Goal: Transaction & Acquisition: Purchase product/service

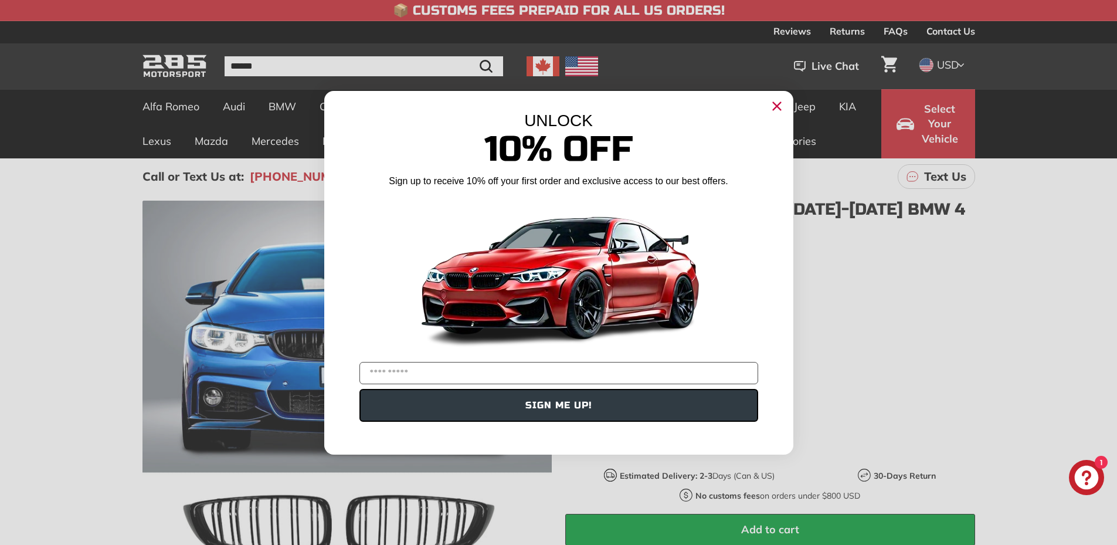
click at [782, 107] on circle "Close dialog" at bounding box center [776, 106] width 18 height 18
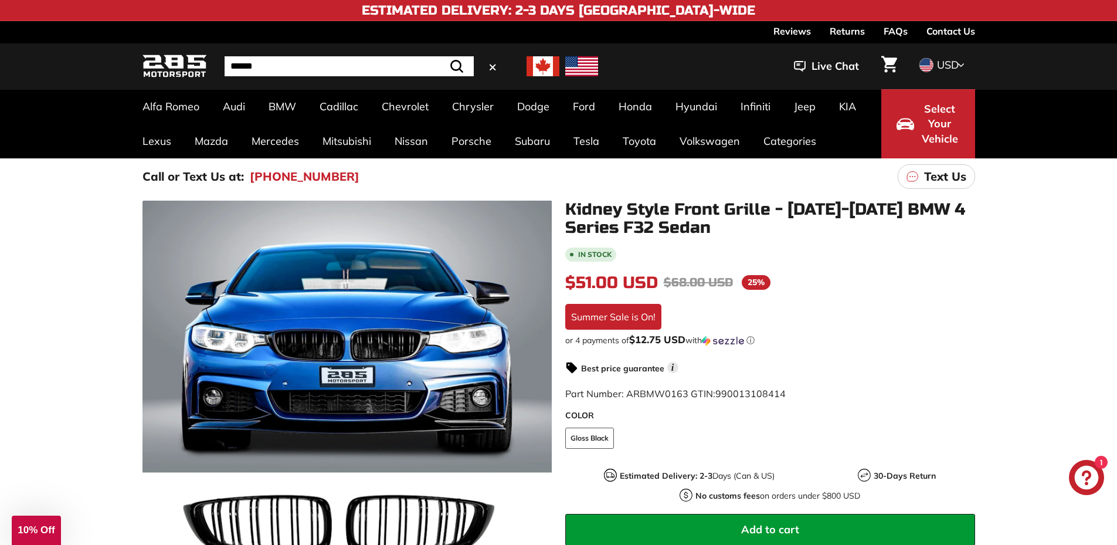
click at [261, 67] on input "Search" at bounding box center [349, 66] width 249 height 20
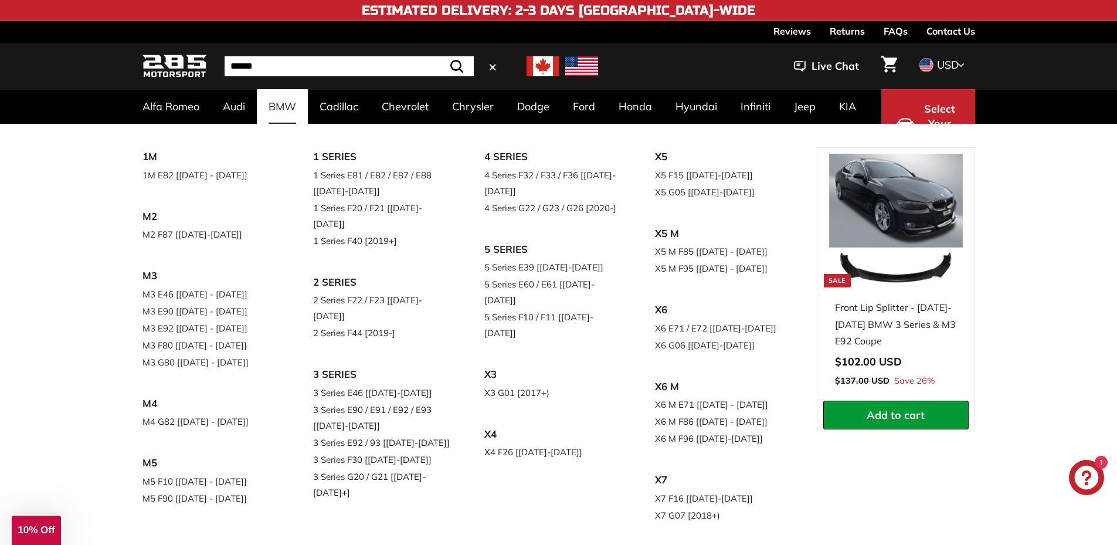
click at [282, 100] on link "BMW" at bounding box center [282, 106] width 51 height 35
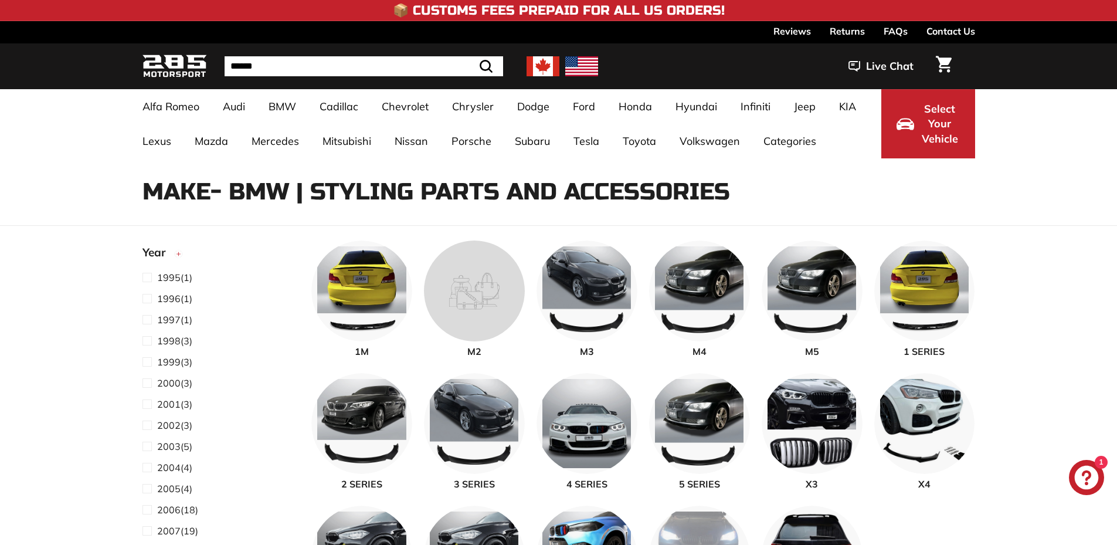
select select "**********"
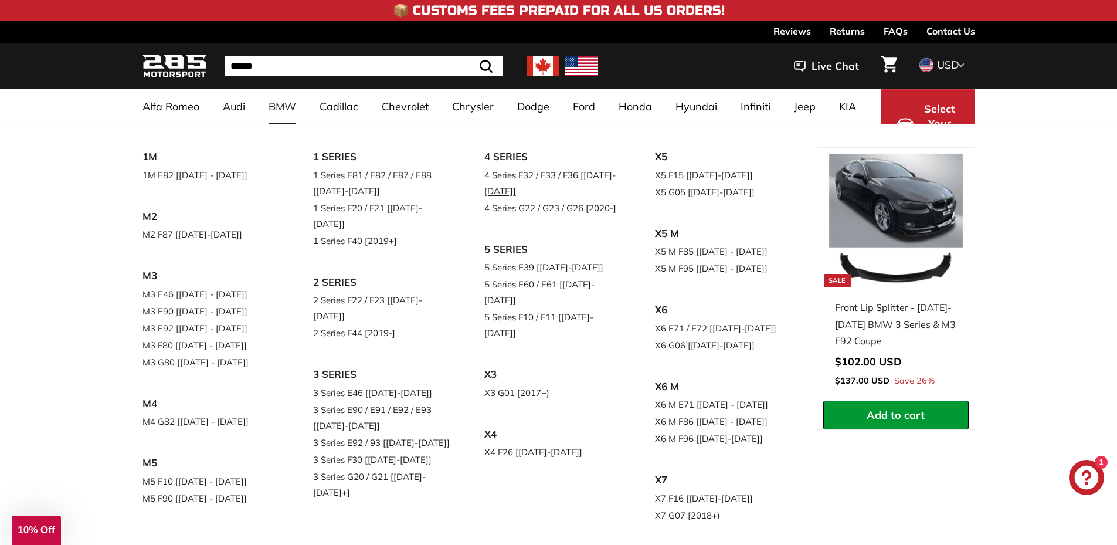
click at [525, 174] on link "4 Series F32 / F33 / F36 [[DATE]-[DATE]]" at bounding box center [553, 183] width 138 height 33
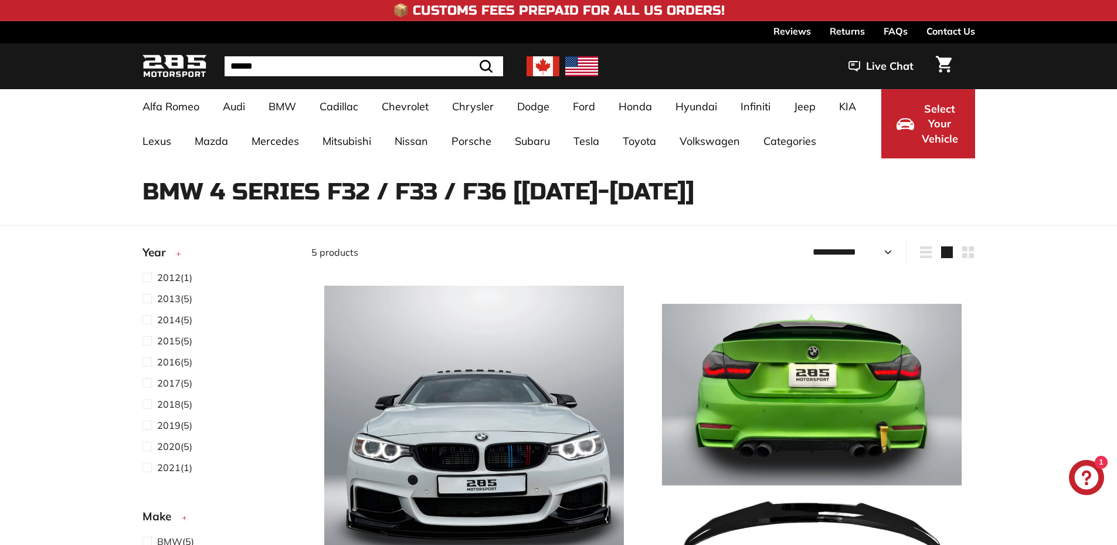
select select "**********"
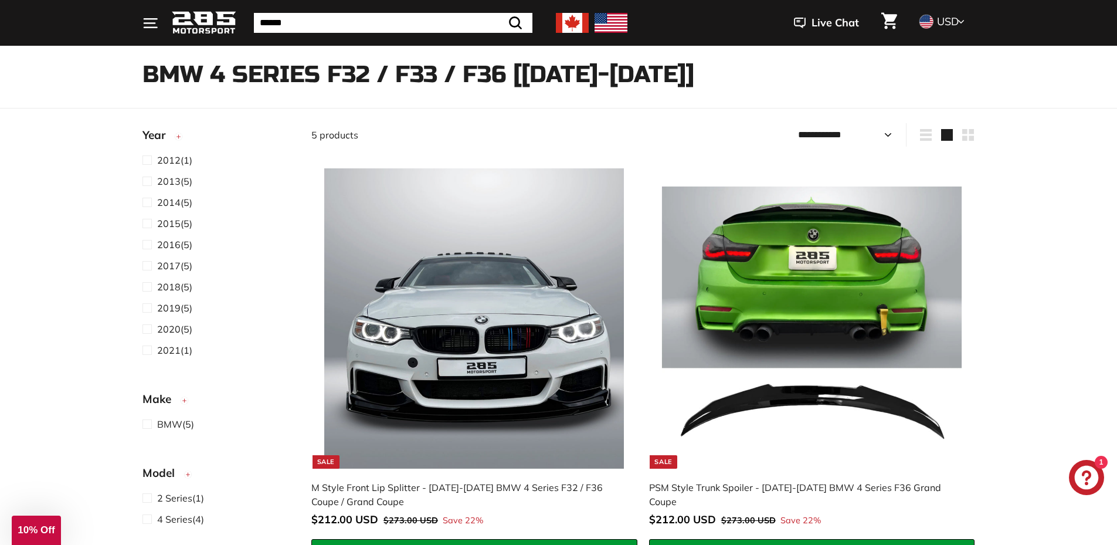
scroll to position [235, 0]
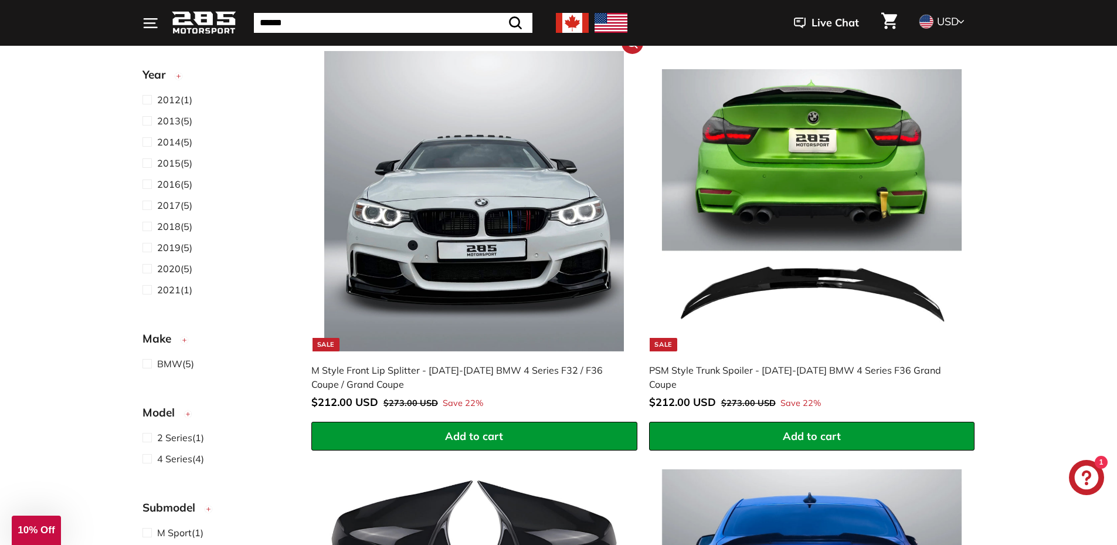
click at [439, 288] on img at bounding box center [474, 201] width 300 height 300
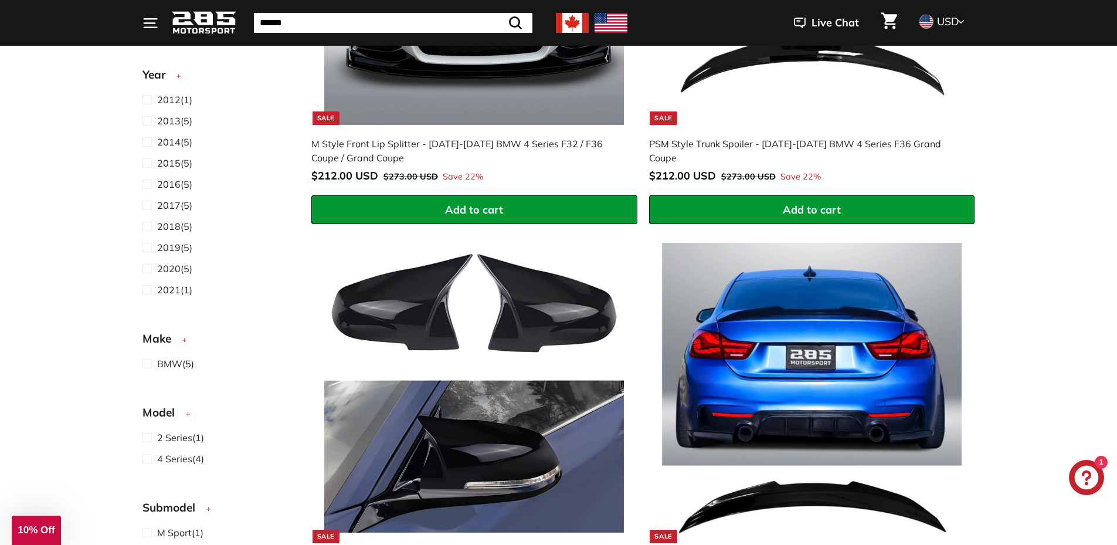
scroll to position [469, 0]
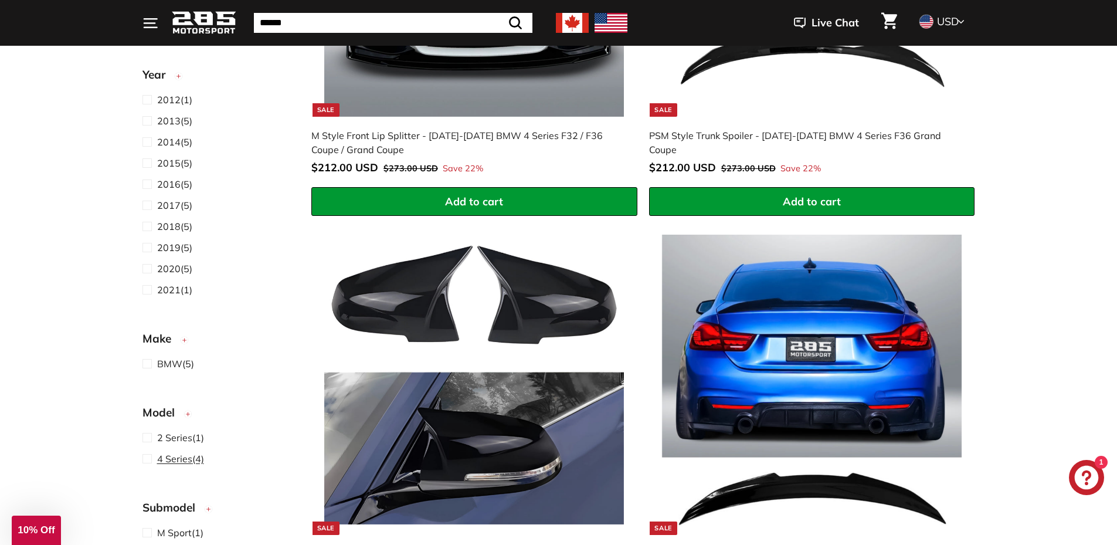
click at [181, 452] on ul "2 Series (1) 4 Series (4)" at bounding box center [217, 448] width 150 height 36
click at [178, 460] on span "4 Series" at bounding box center [174, 459] width 35 height 12
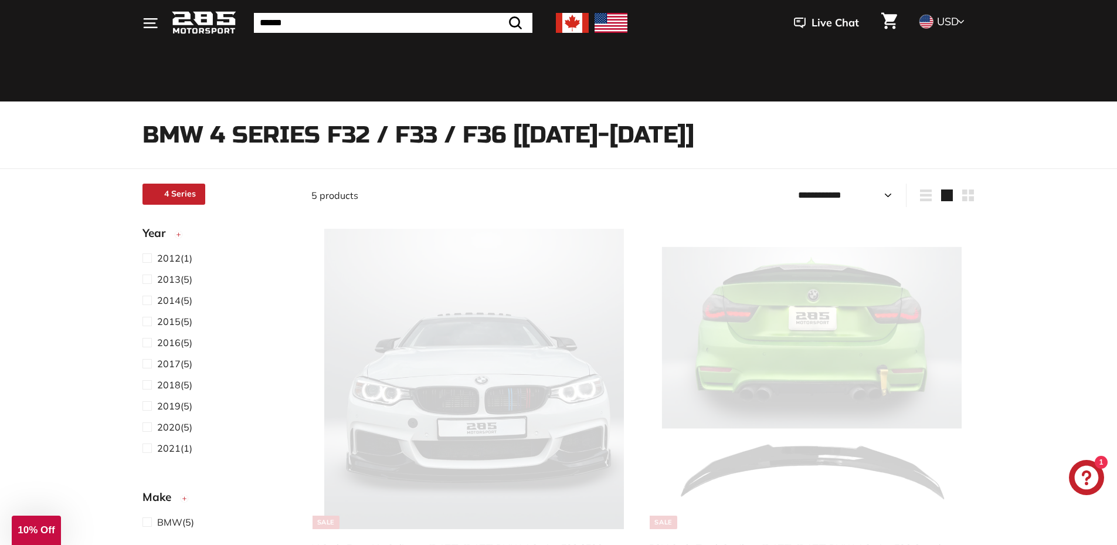
scroll to position [27, 0]
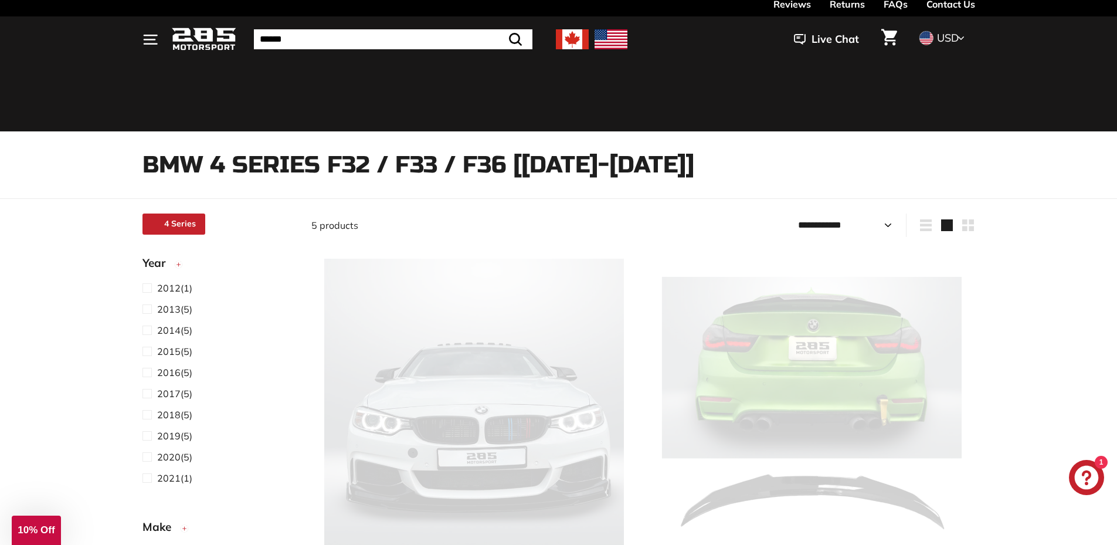
select select "**********"
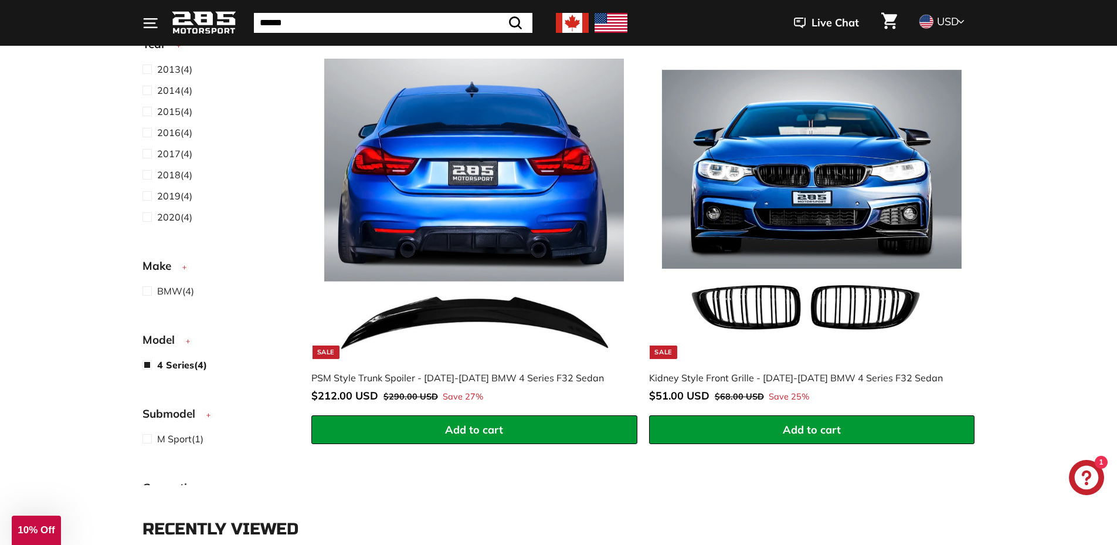
scroll to position [469, 0]
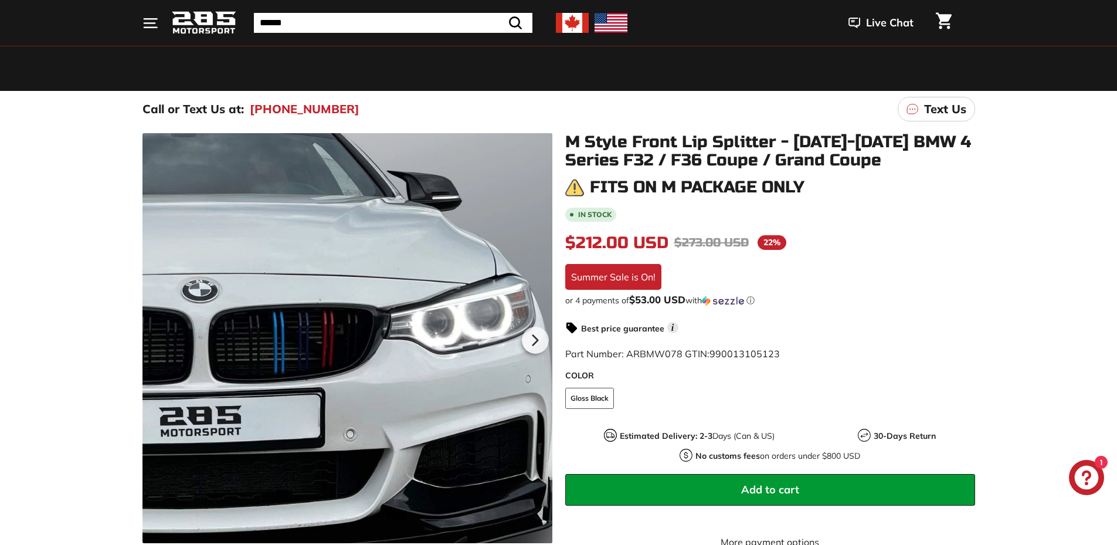
scroll to position [117, 0]
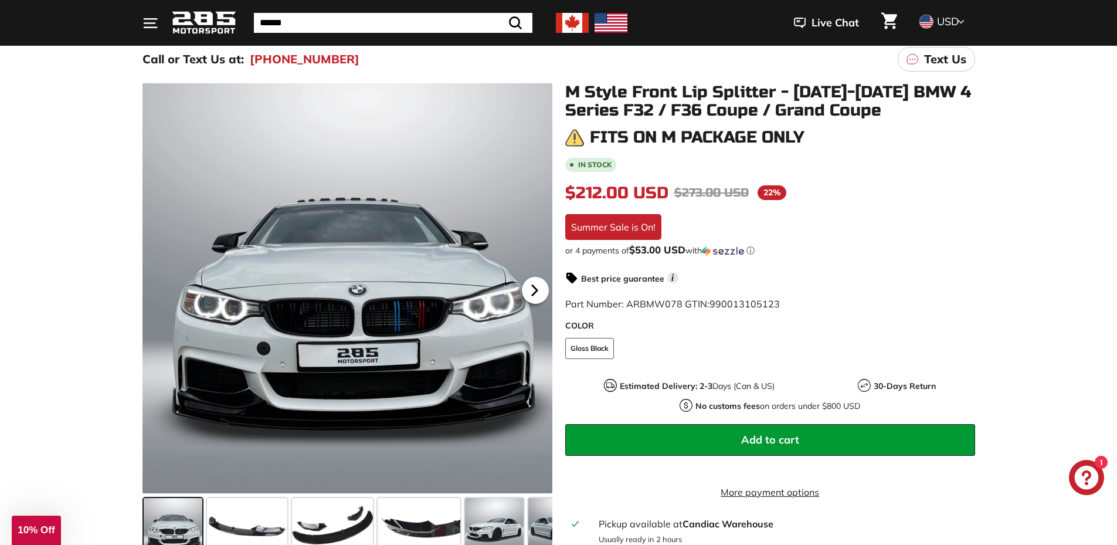
click at [537, 288] on icon at bounding box center [534, 290] width 27 height 27
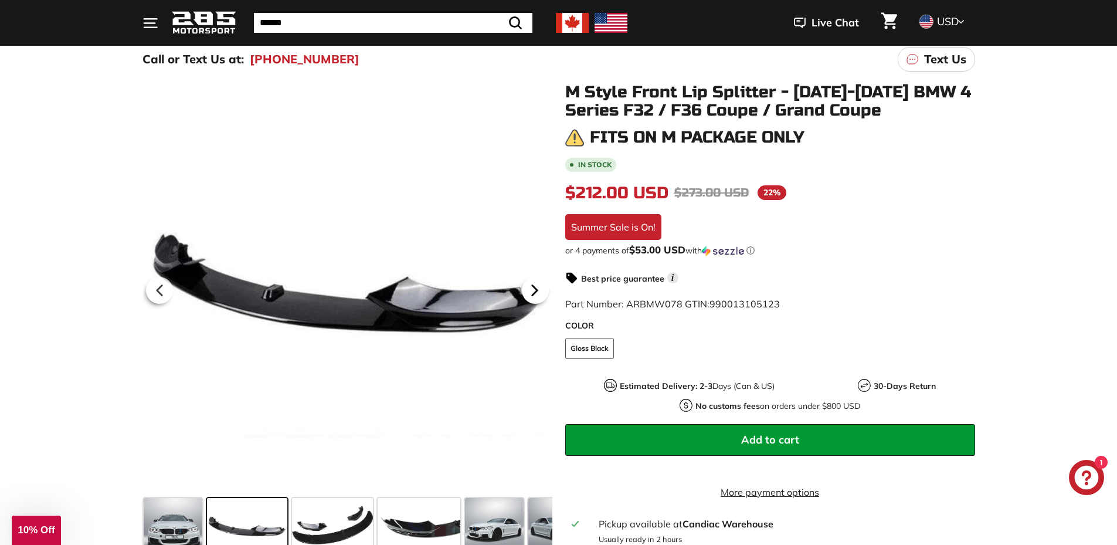
click at [537, 288] on icon at bounding box center [534, 290] width 27 height 27
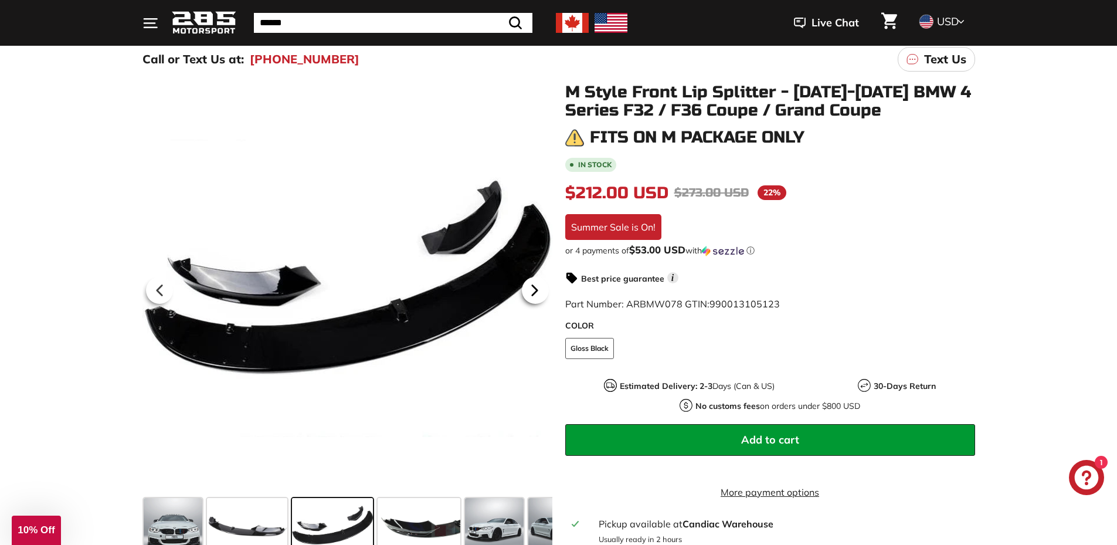
click at [537, 288] on icon at bounding box center [534, 290] width 27 height 27
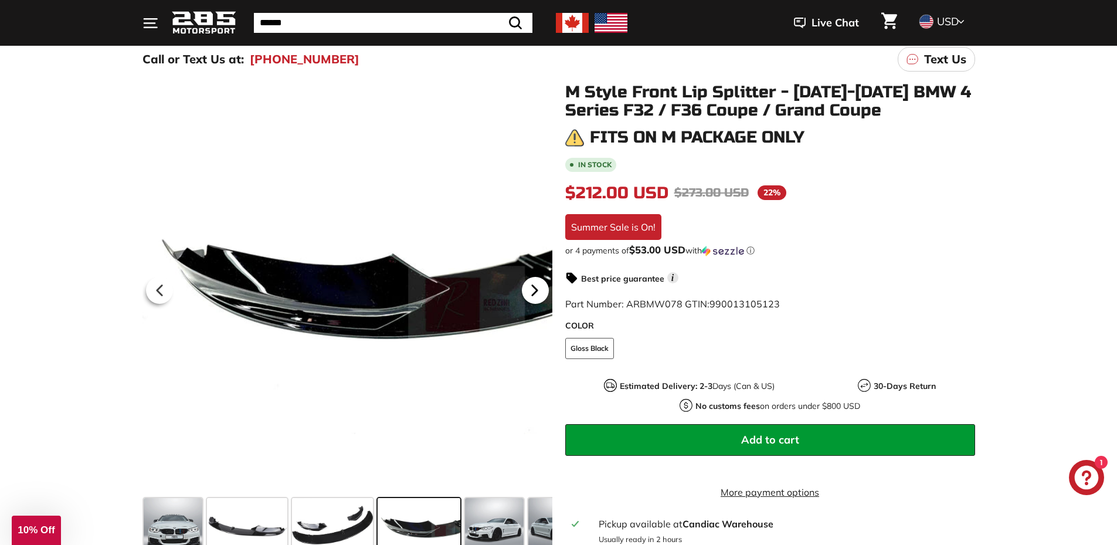
click at [537, 288] on icon at bounding box center [534, 290] width 27 height 27
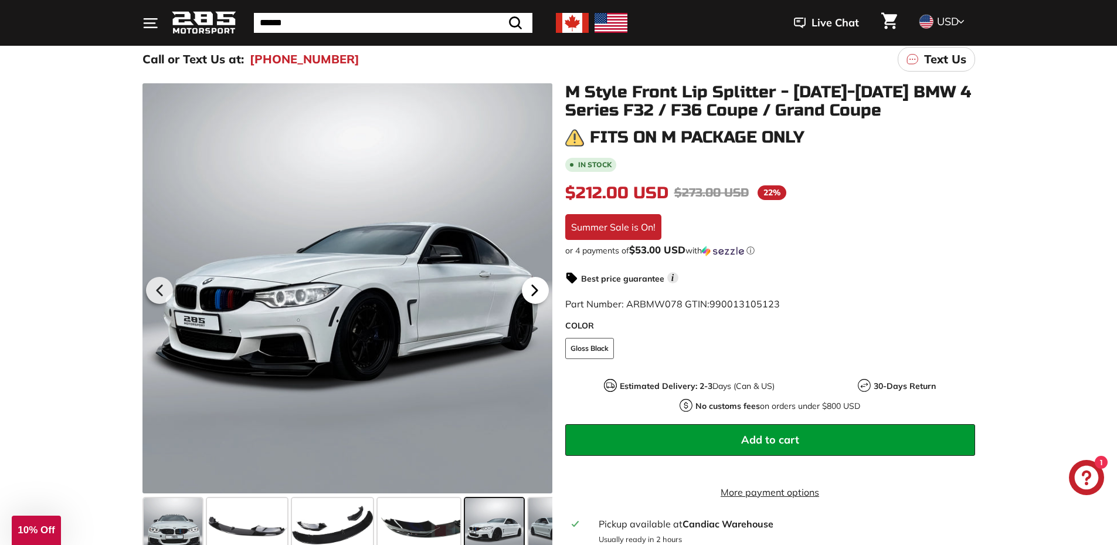
click at [537, 288] on icon at bounding box center [534, 290] width 27 height 27
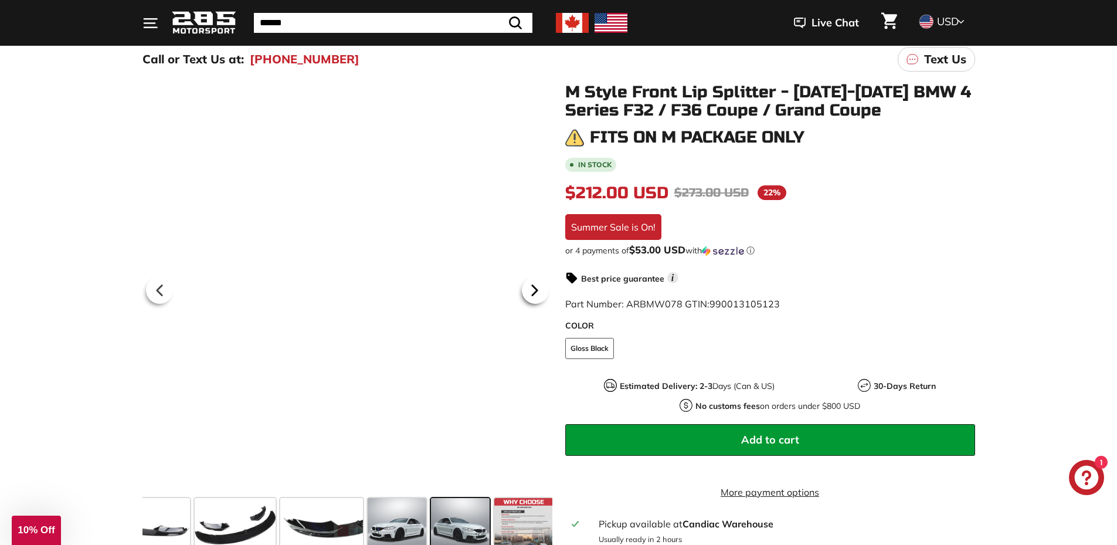
scroll to position [0, 100]
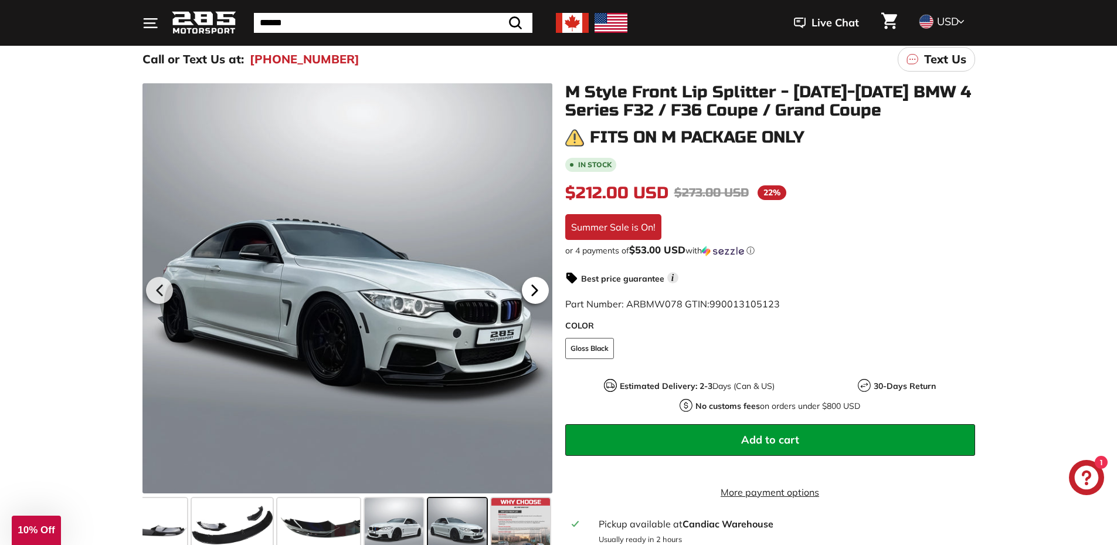
click at [537, 288] on icon at bounding box center [534, 290] width 27 height 27
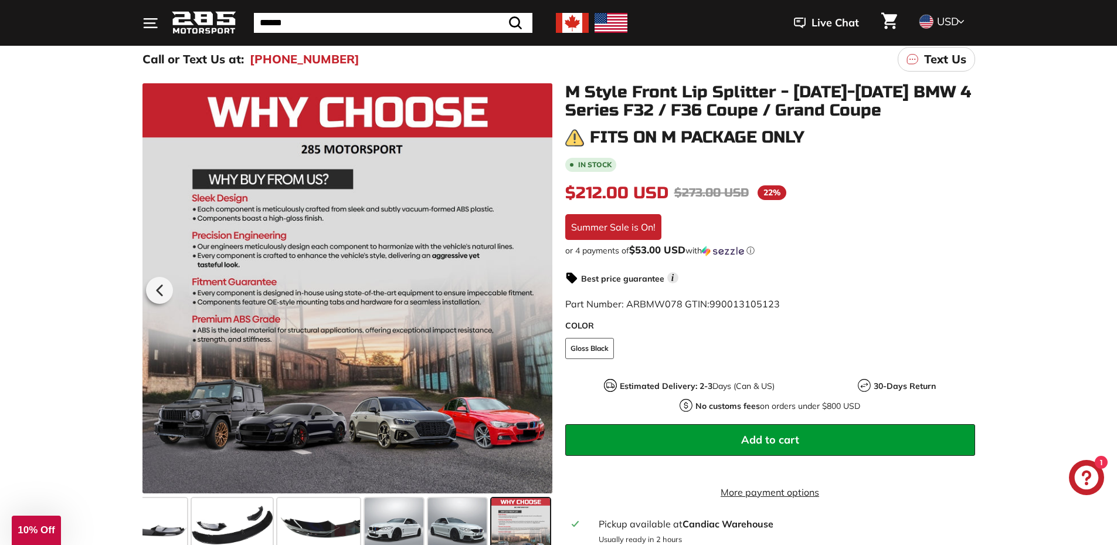
click at [537, 288] on div at bounding box center [347, 288] width 410 height 410
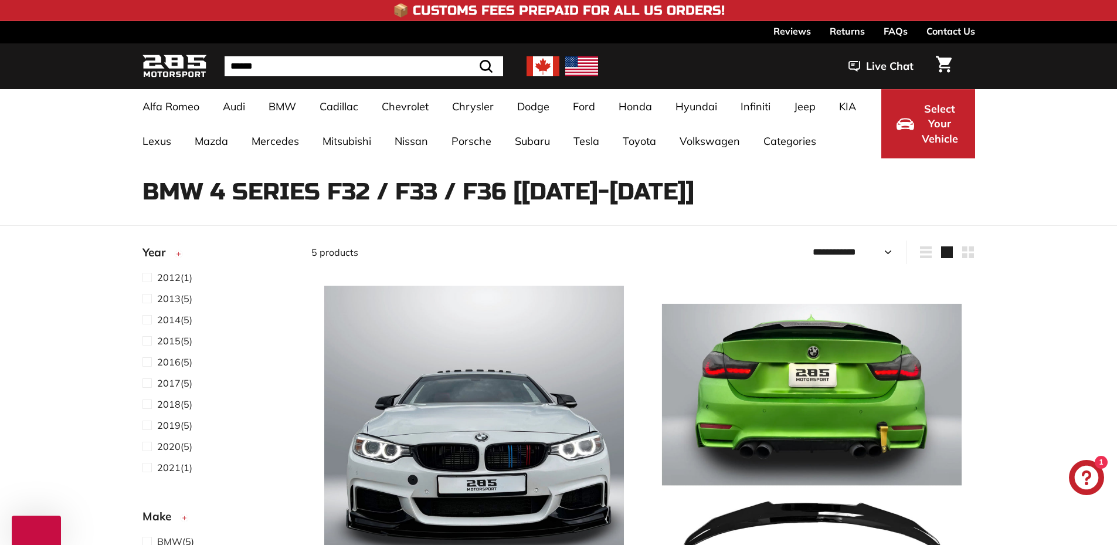
select select "**********"
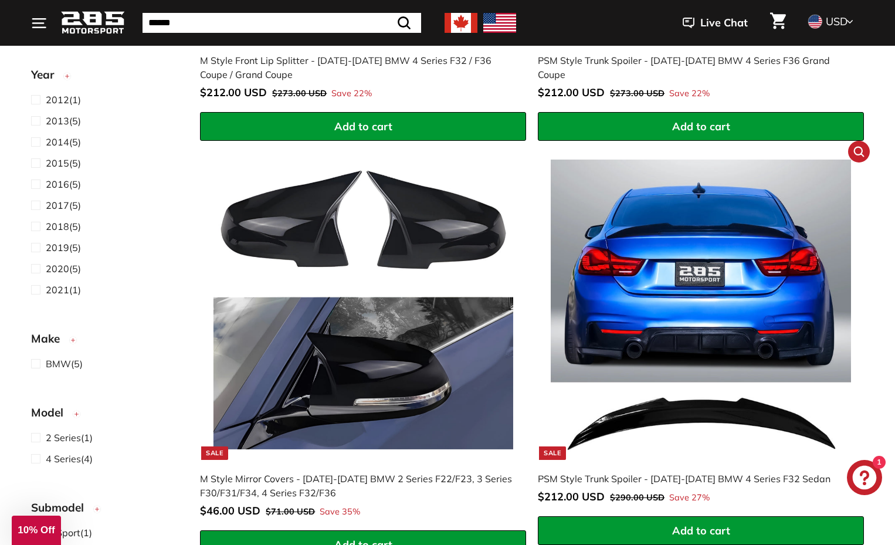
scroll to position [410, 0]
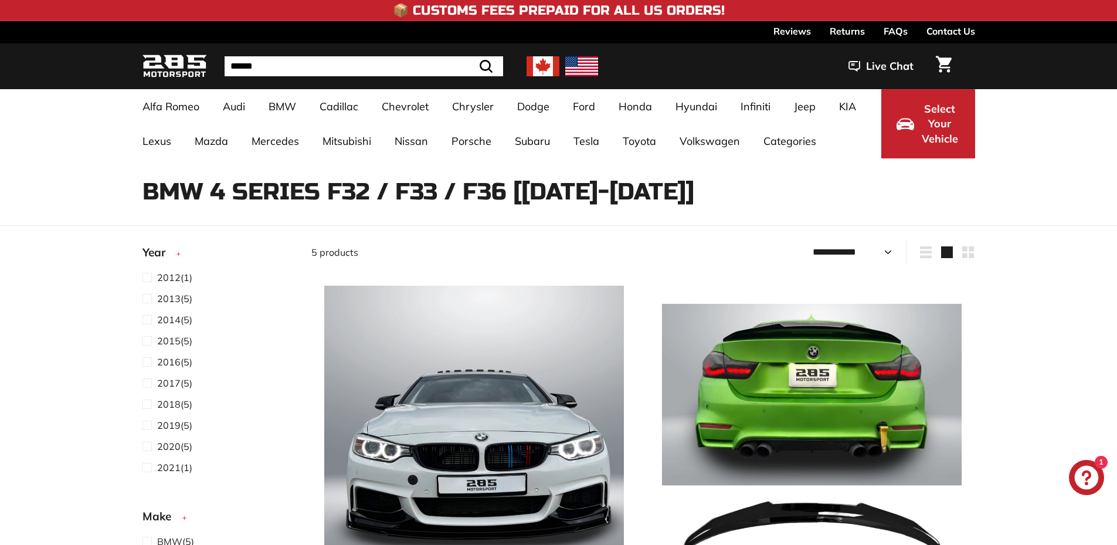
select select "**********"
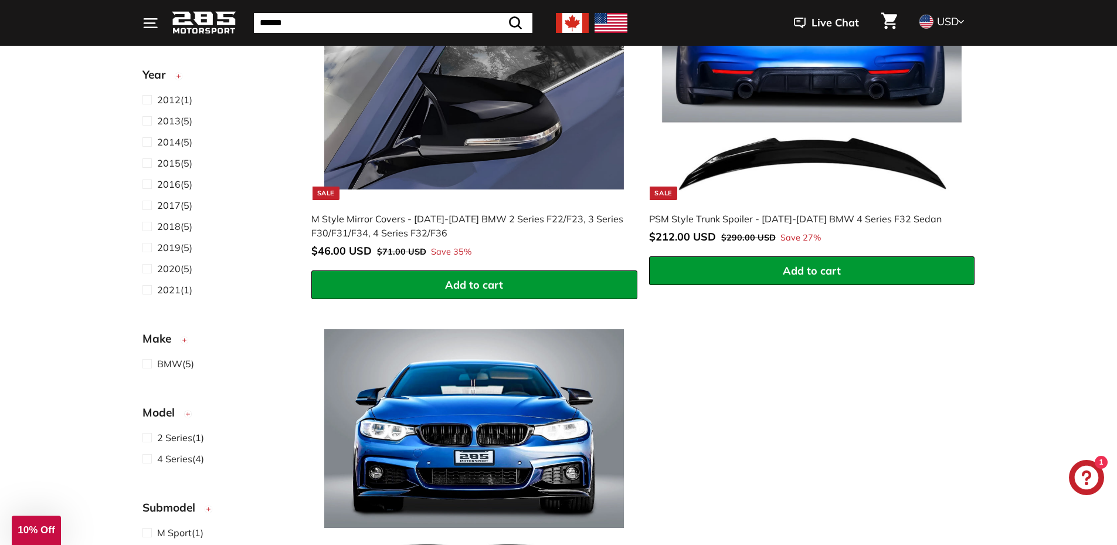
scroll to position [997, 0]
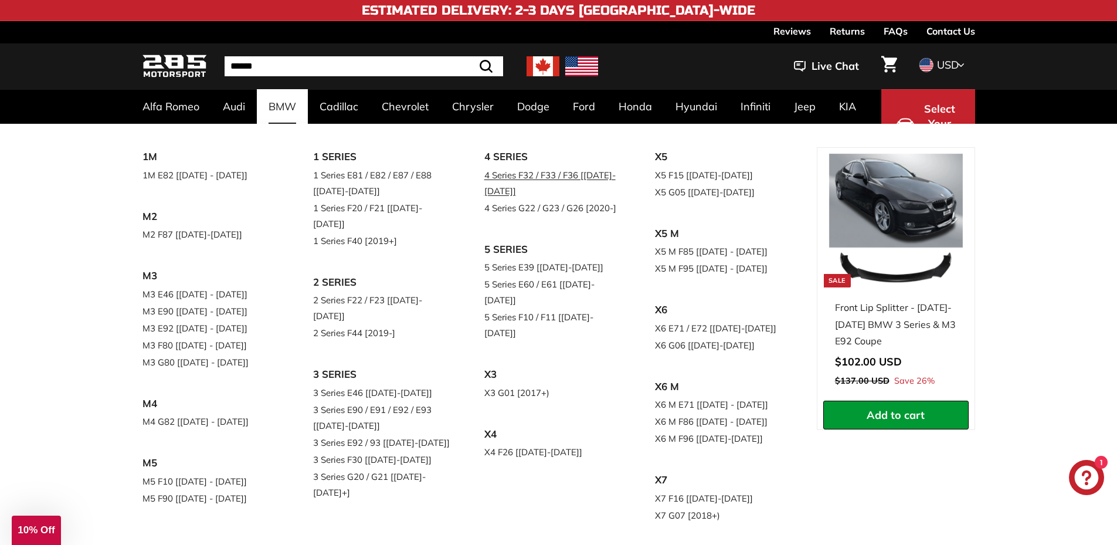
click at [559, 174] on link "4 Series F32 / F33 / F36 [[DATE]-[DATE]]" at bounding box center [553, 183] width 138 height 33
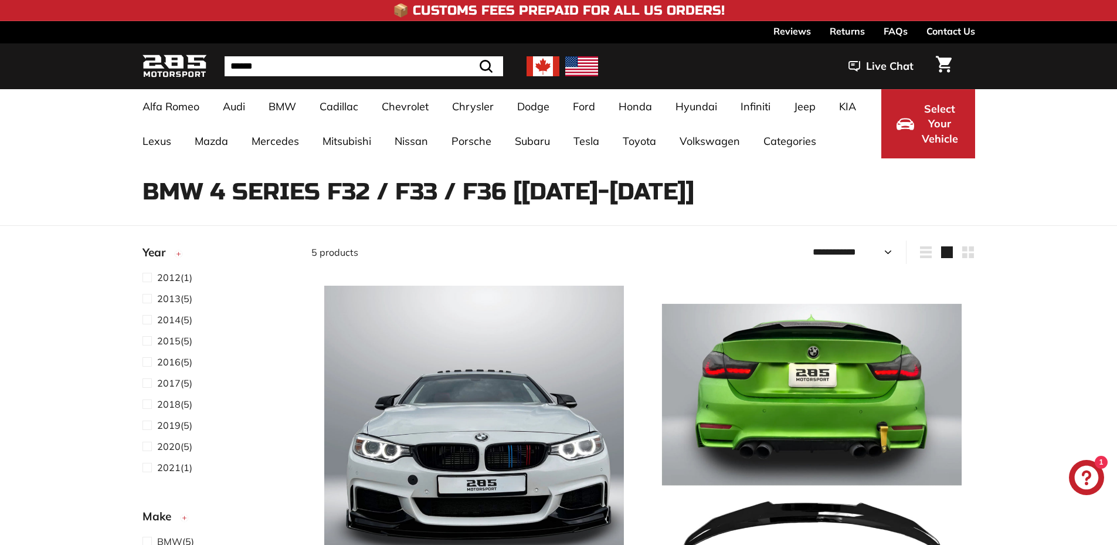
select select "**********"
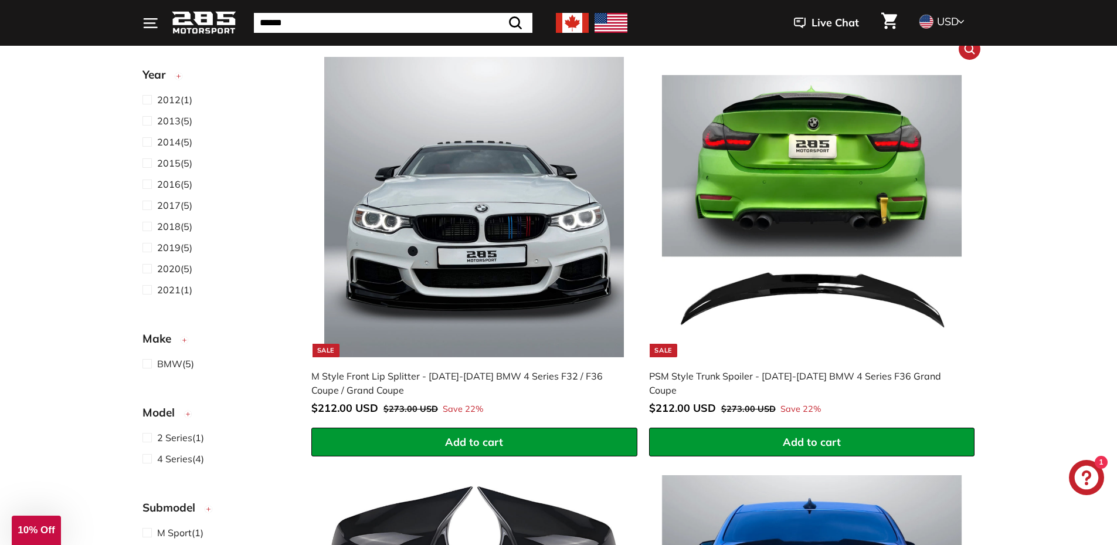
scroll to position [235, 0]
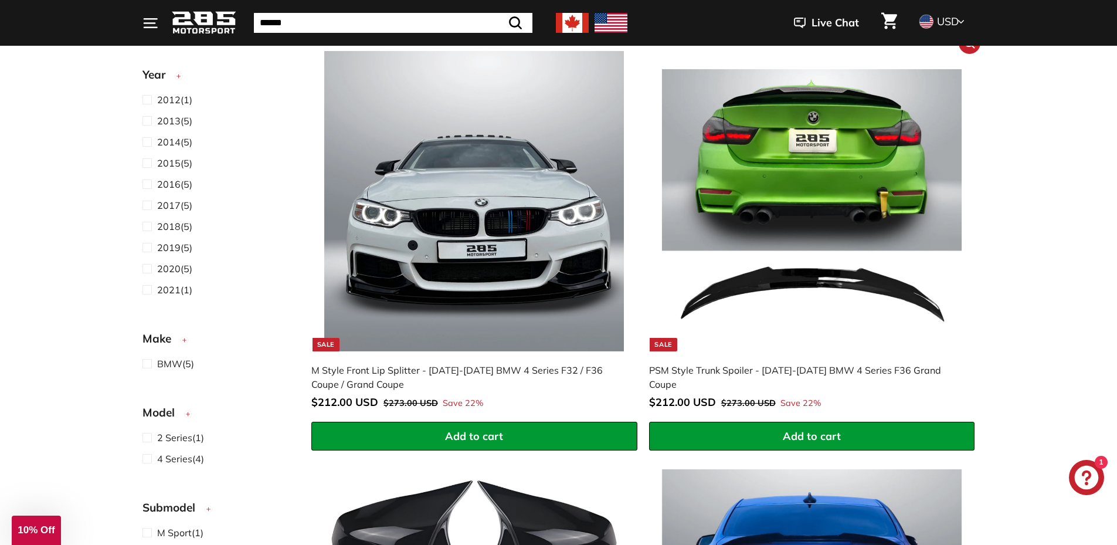
click at [823, 178] on img at bounding box center [812, 201] width 300 height 300
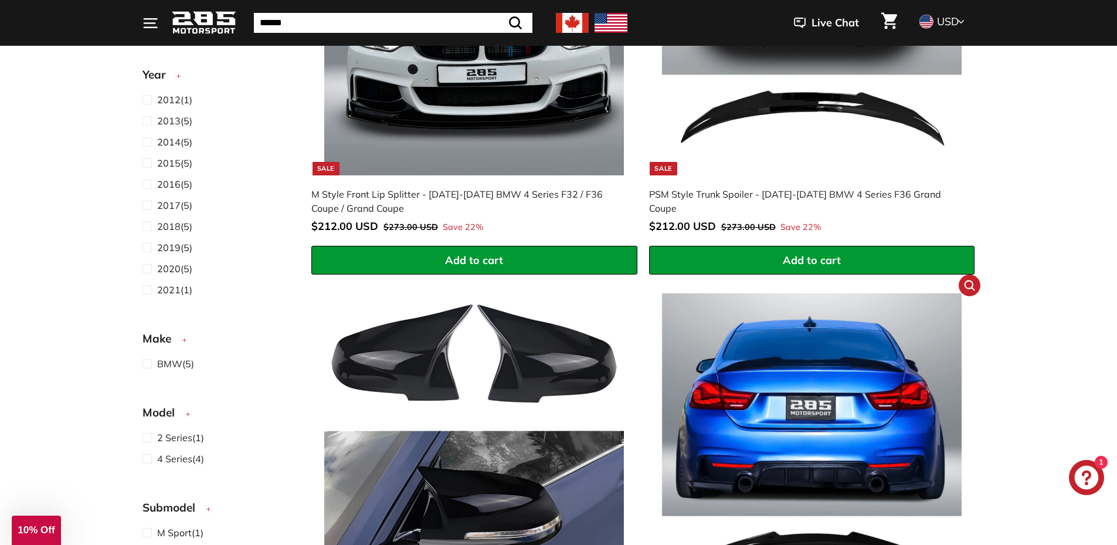
click at [810, 423] on img at bounding box center [812, 443] width 300 height 300
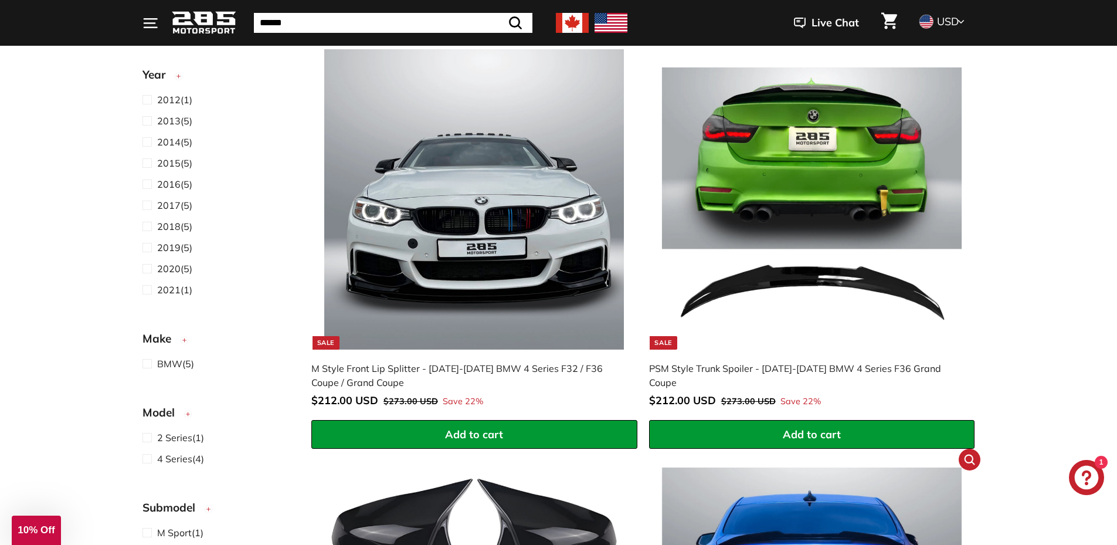
scroll to position [235, 0]
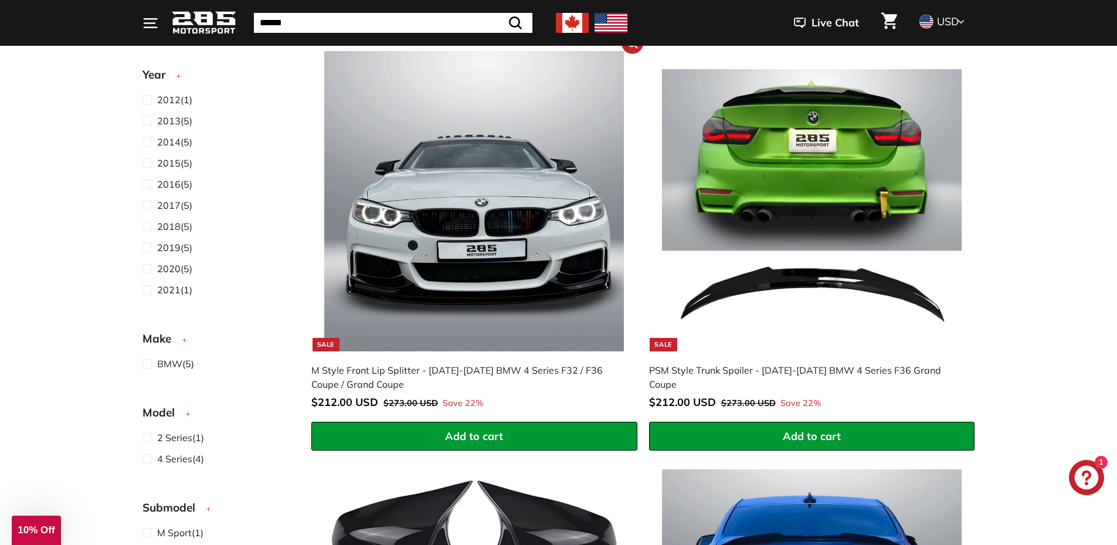
click at [451, 268] on img at bounding box center [474, 201] width 300 height 300
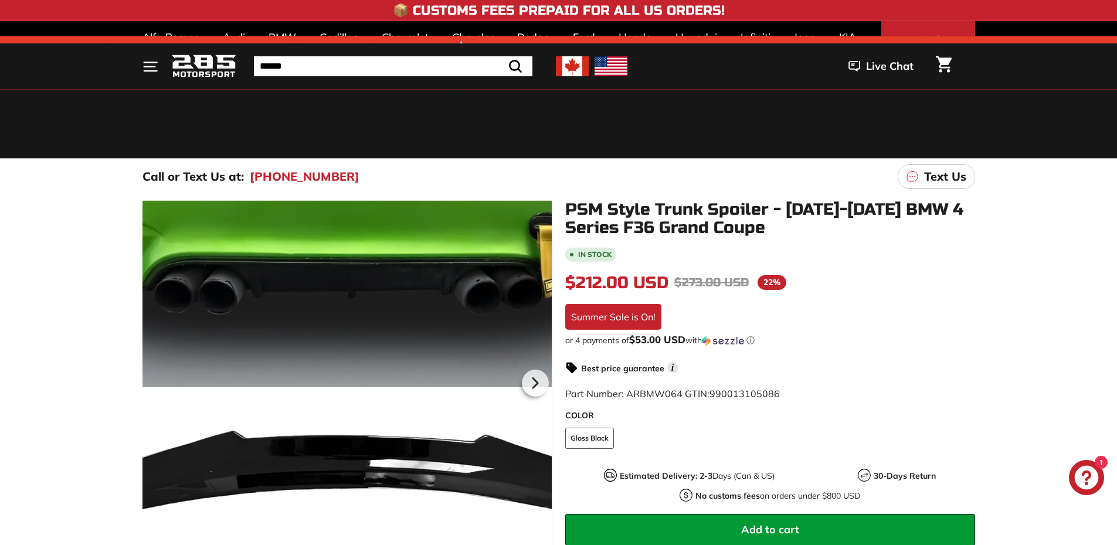
scroll to position [176, 0]
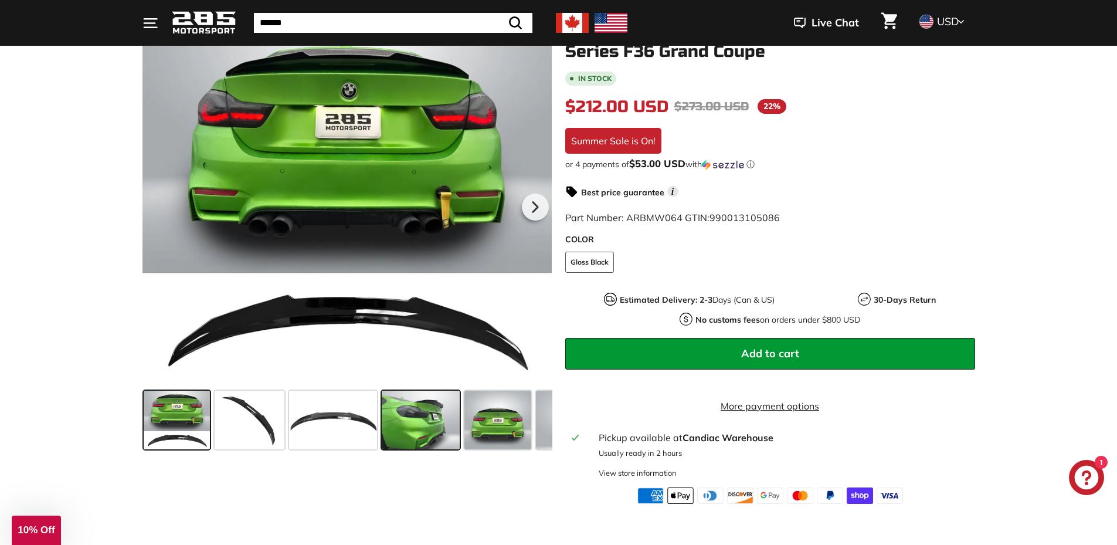
click at [432, 409] on span at bounding box center [421, 419] width 78 height 59
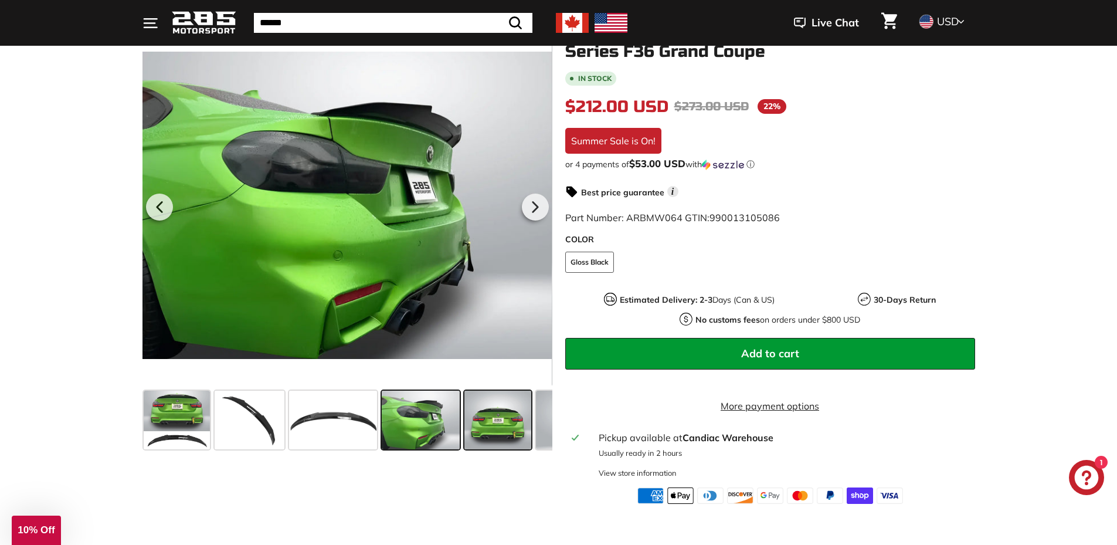
click at [472, 413] on span at bounding box center [497, 419] width 67 height 59
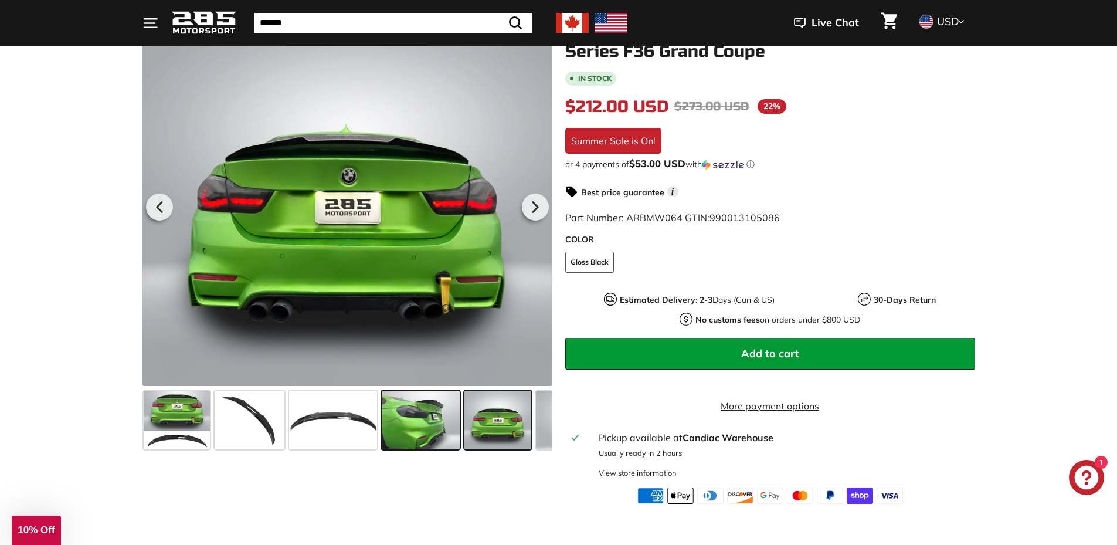
click at [418, 413] on span at bounding box center [421, 419] width 78 height 59
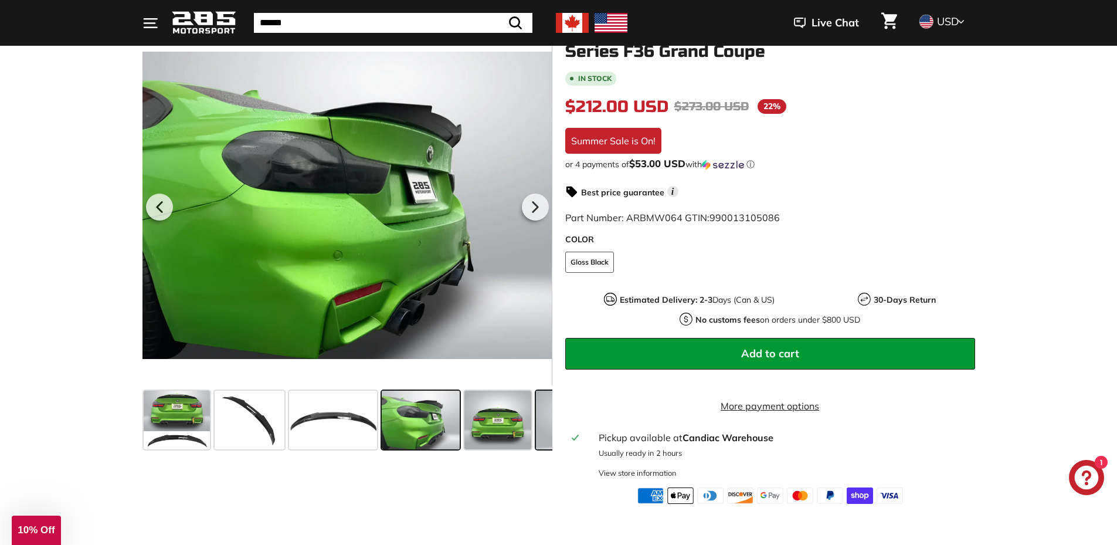
click at [542, 430] on span at bounding box center [562, 419] width 53 height 59
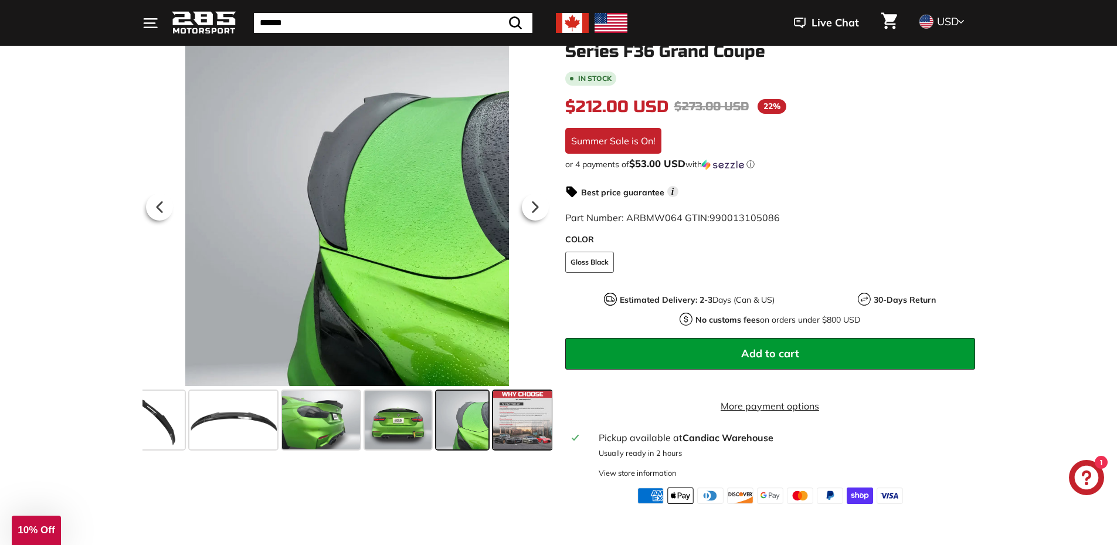
scroll to position [0, 102]
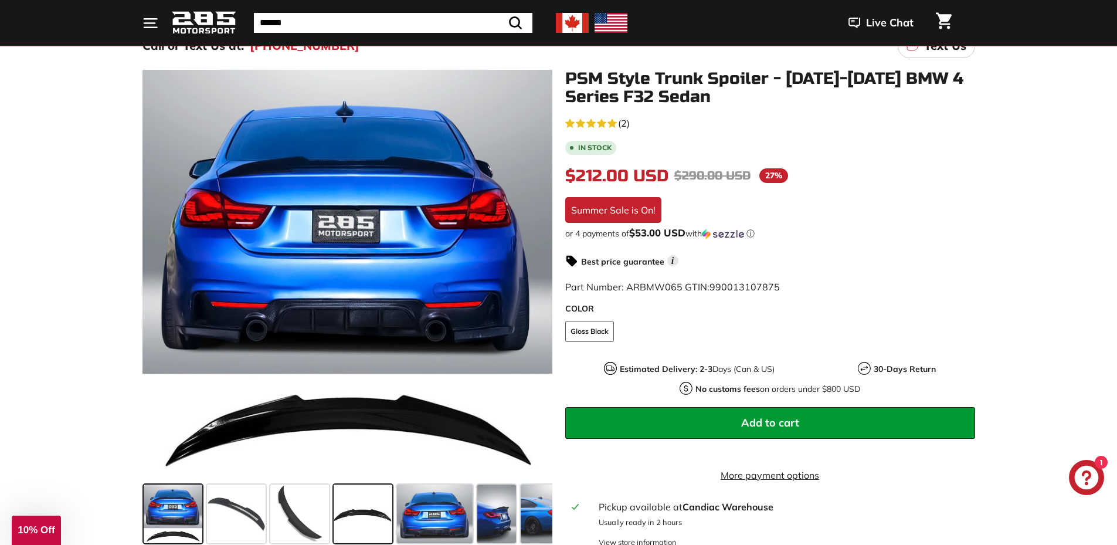
scroll to position [176, 0]
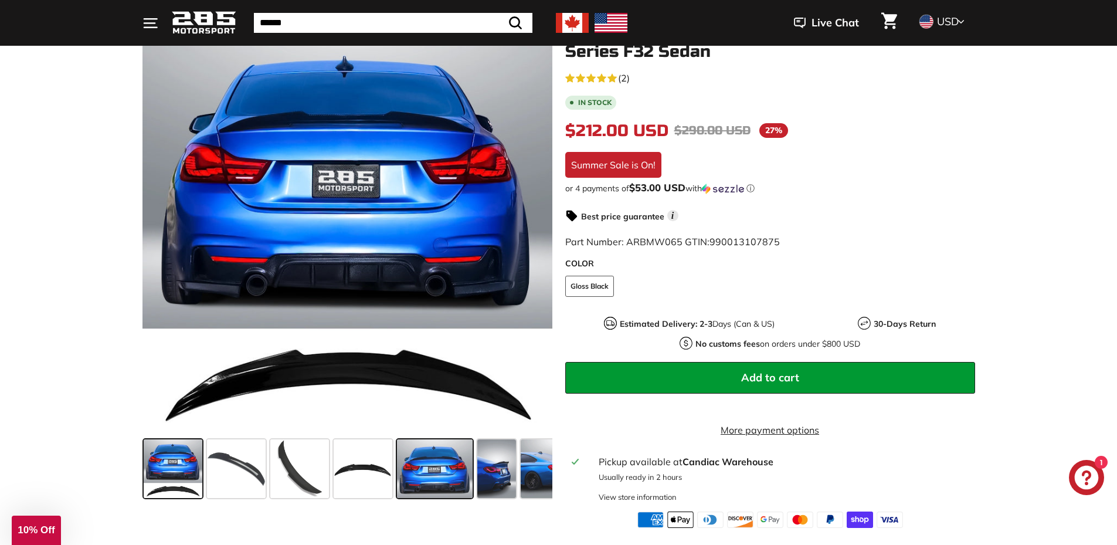
click at [443, 461] on span at bounding box center [435, 468] width 76 height 59
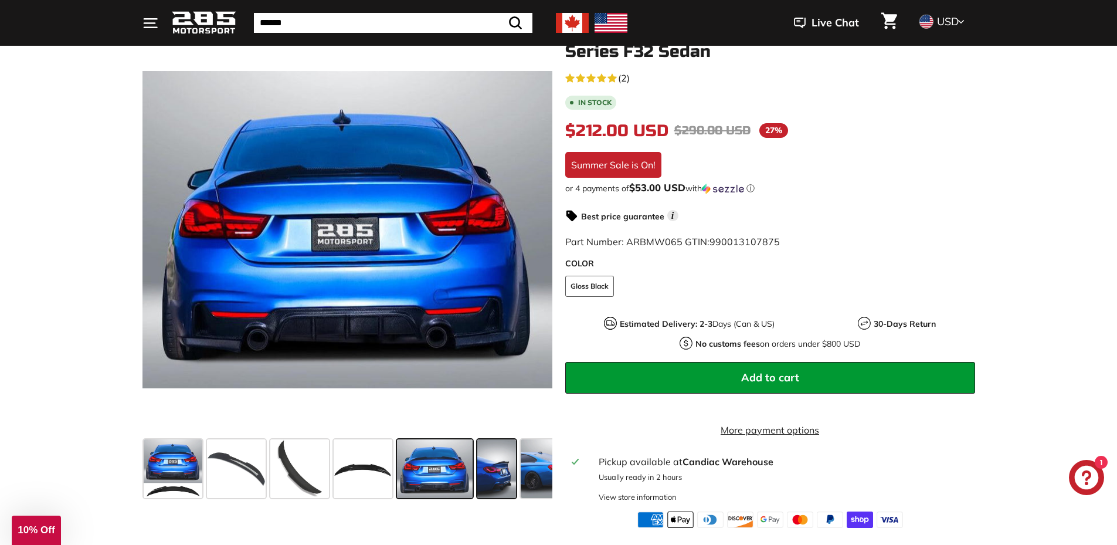
click at [511, 465] on span at bounding box center [496, 468] width 39 height 59
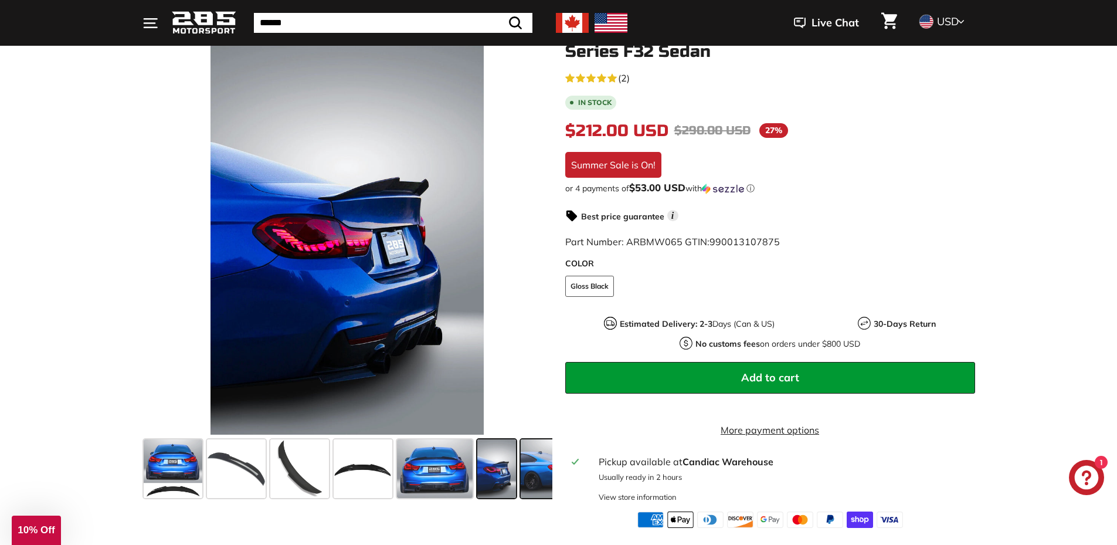
click at [529, 467] on span at bounding box center [552, 468] width 63 height 59
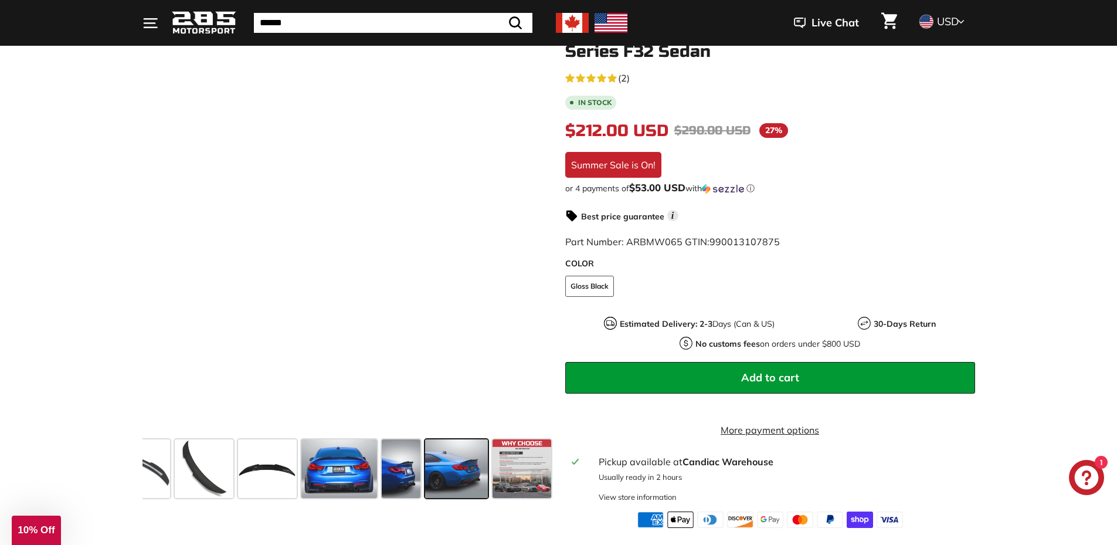
scroll to position [0, 97]
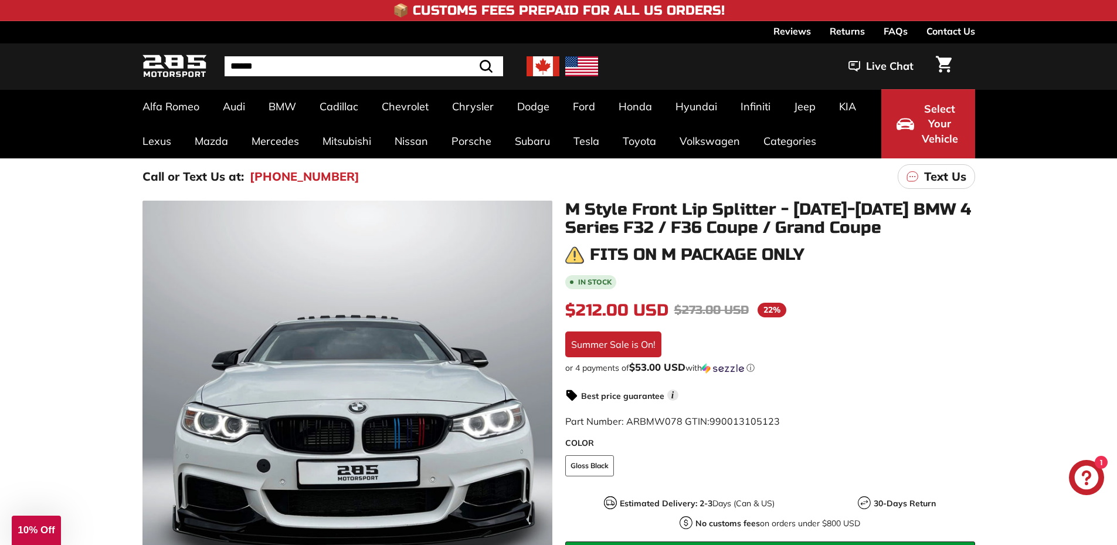
scroll to position [176, 0]
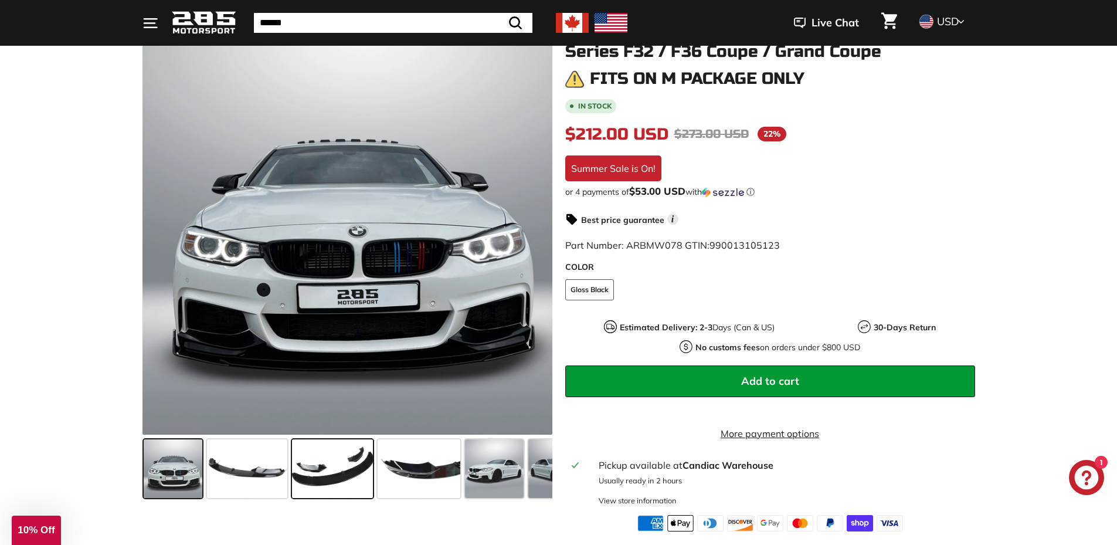
click at [324, 473] on span at bounding box center [332, 468] width 81 height 59
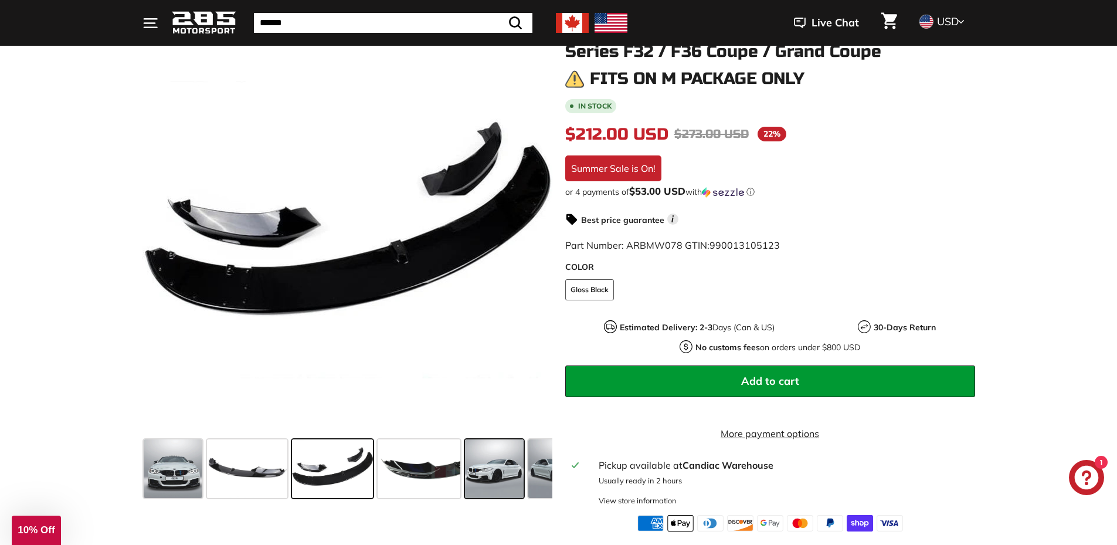
click at [499, 465] on span at bounding box center [494, 468] width 59 height 59
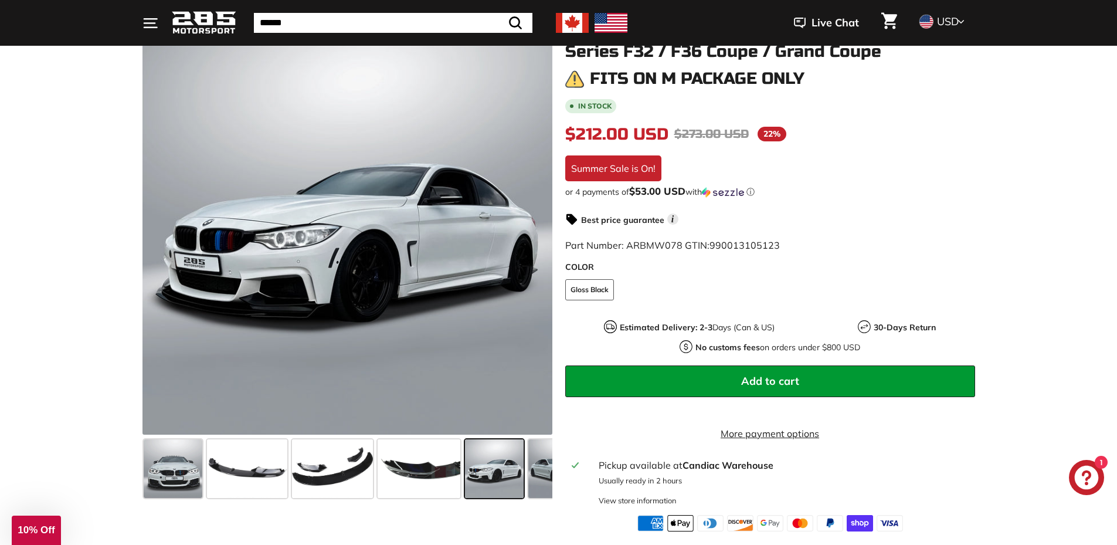
click at [552, 472] on div "M Style Front Lip Splitter - [DATE]-[DATE] BMW 4 Series F32 / F36 Coupe / Grand…" at bounding box center [763, 278] width 423 height 507
click at [549, 472] on span at bounding box center [557, 468] width 59 height 59
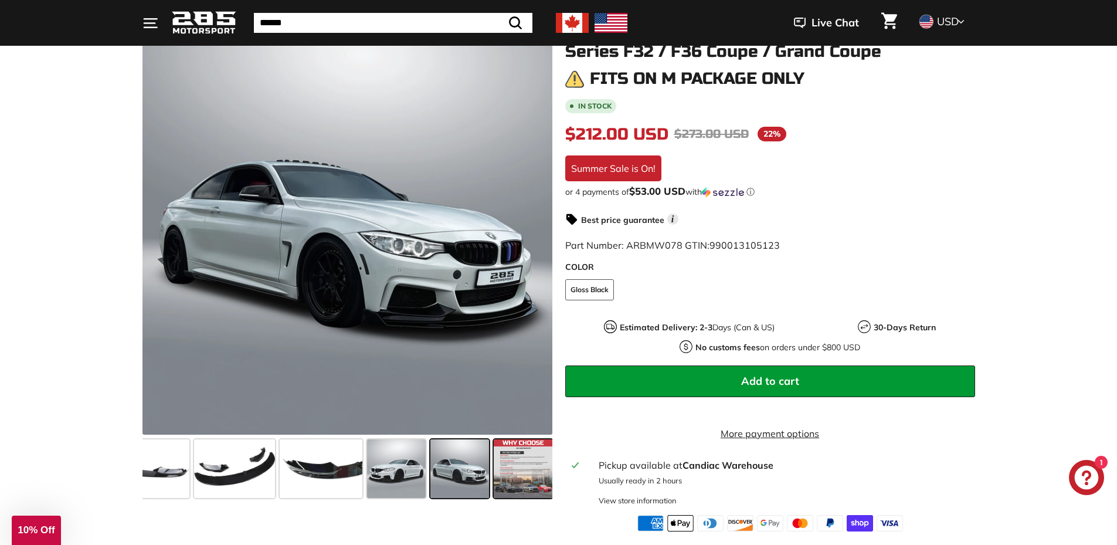
scroll to position [0, 100]
click at [540, 474] on span at bounding box center [520, 468] width 59 height 59
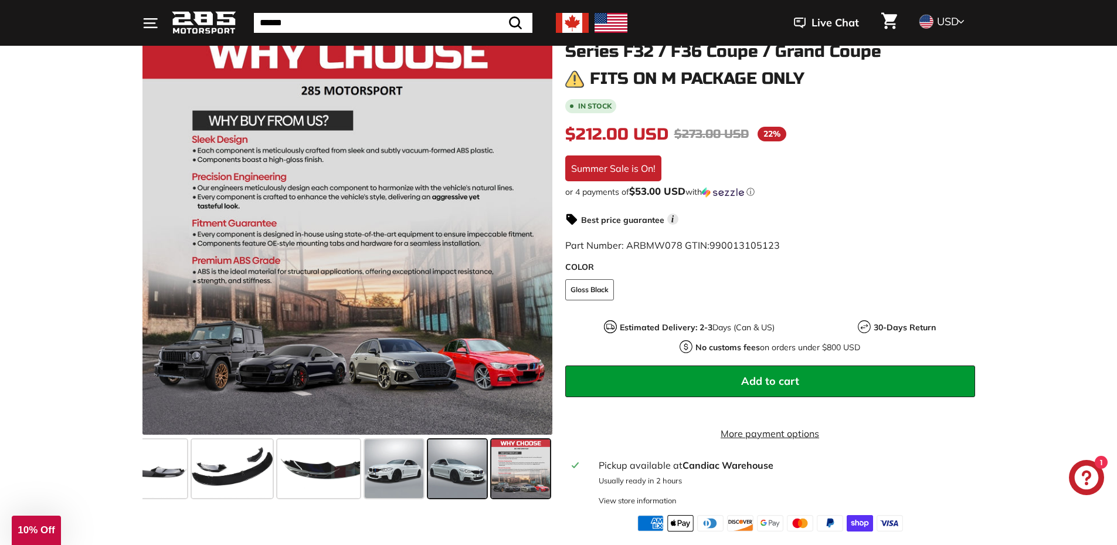
click at [470, 463] on span at bounding box center [457, 468] width 59 height 59
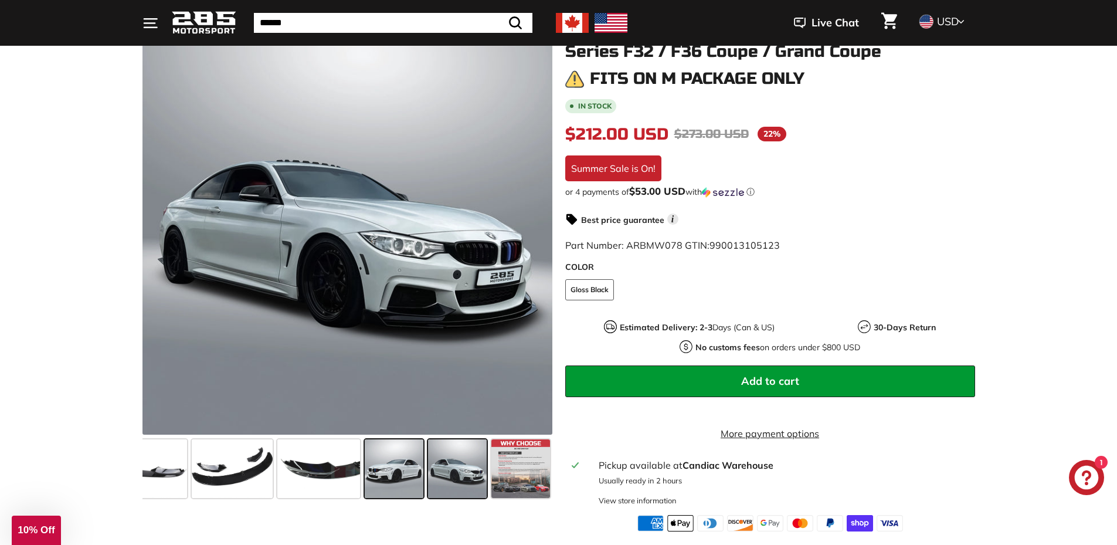
click at [414, 464] on span at bounding box center [394, 468] width 59 height 59
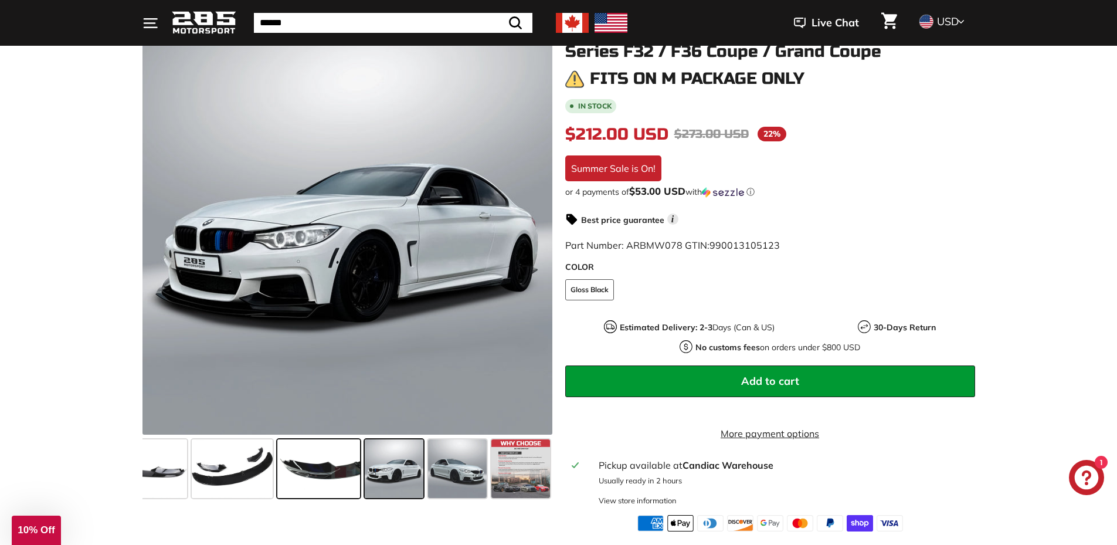
click at [349, 466] on span at bounding box center [318, 468] width 83 height 59
